Goal: Information Seeking & Learning: Compare options

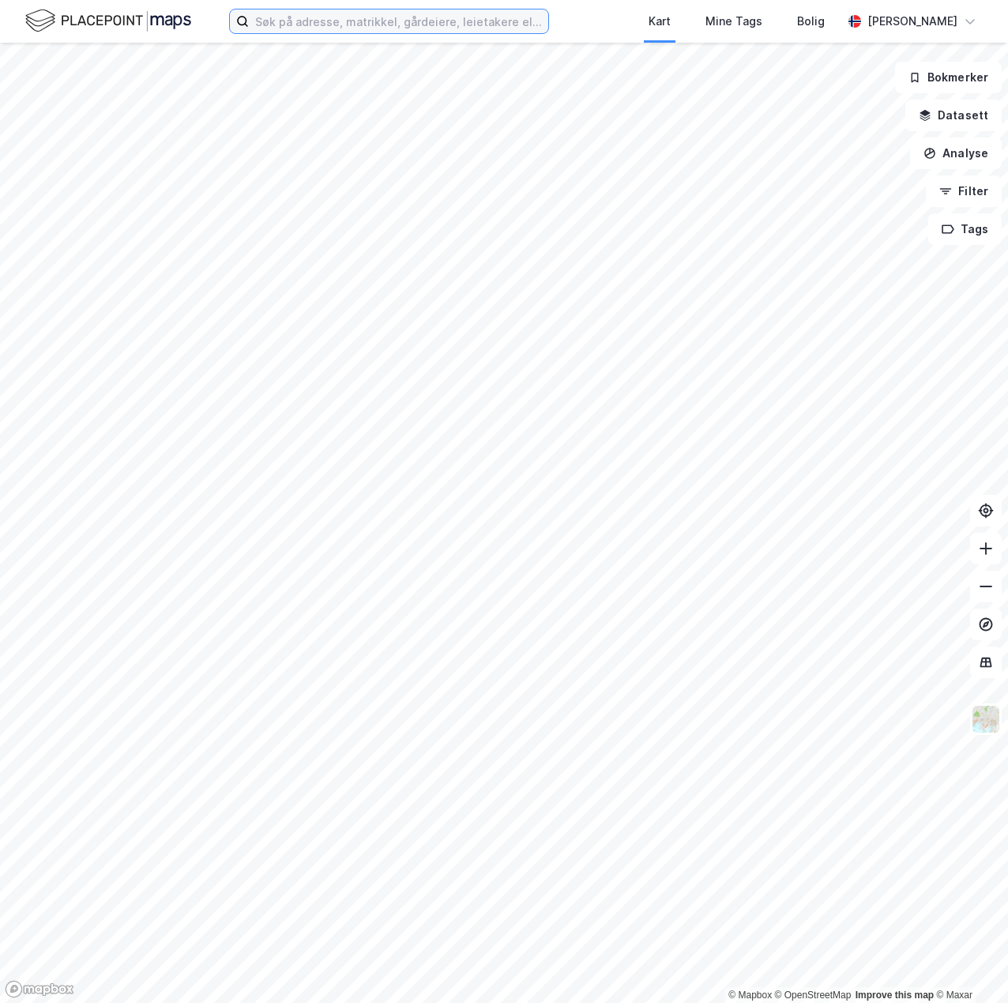
click at [410, 23] on input at bounding box center [399, 21] width 300 height 24
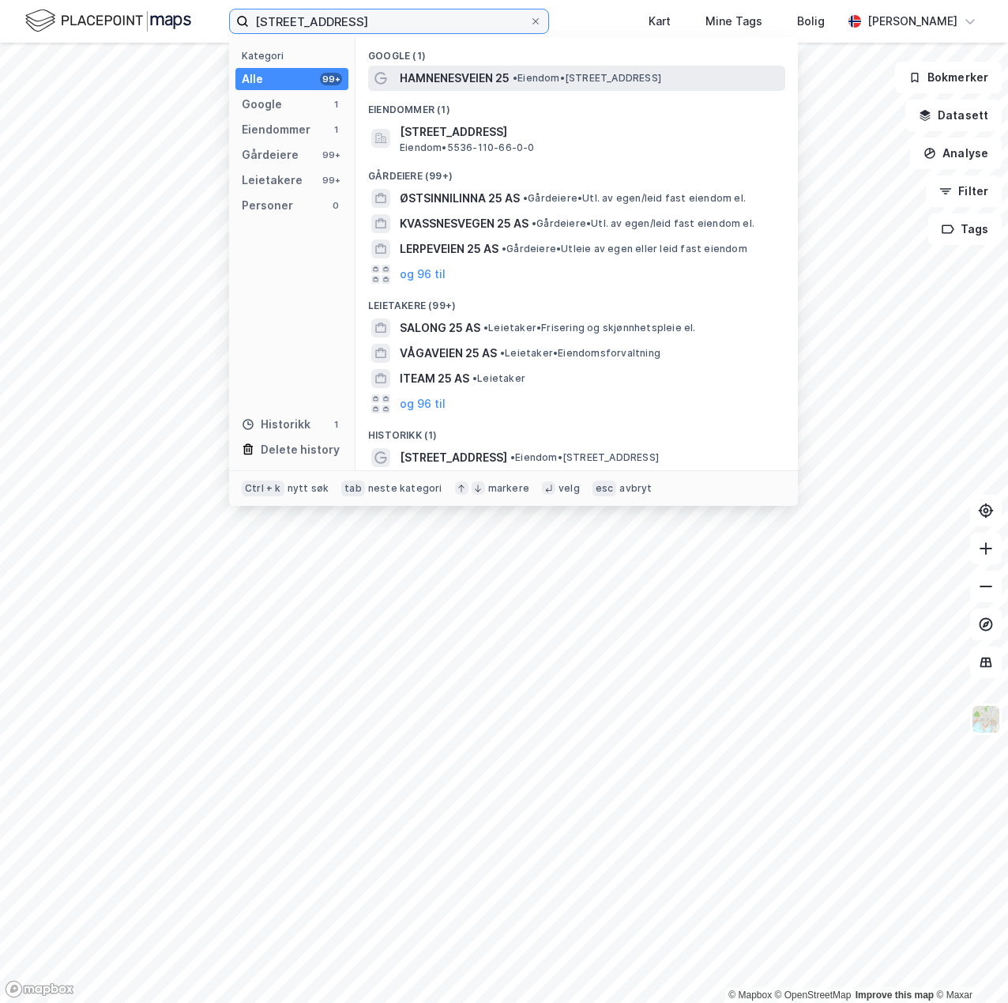
type input "[STREET_ADDRESS]"
click at [449, 75] on span "HAMNENESVEIEN 25" at bounding box center [455, 78] width 110 height 19
